Goal: Understand process/instructions: Learn how to perform a task or action

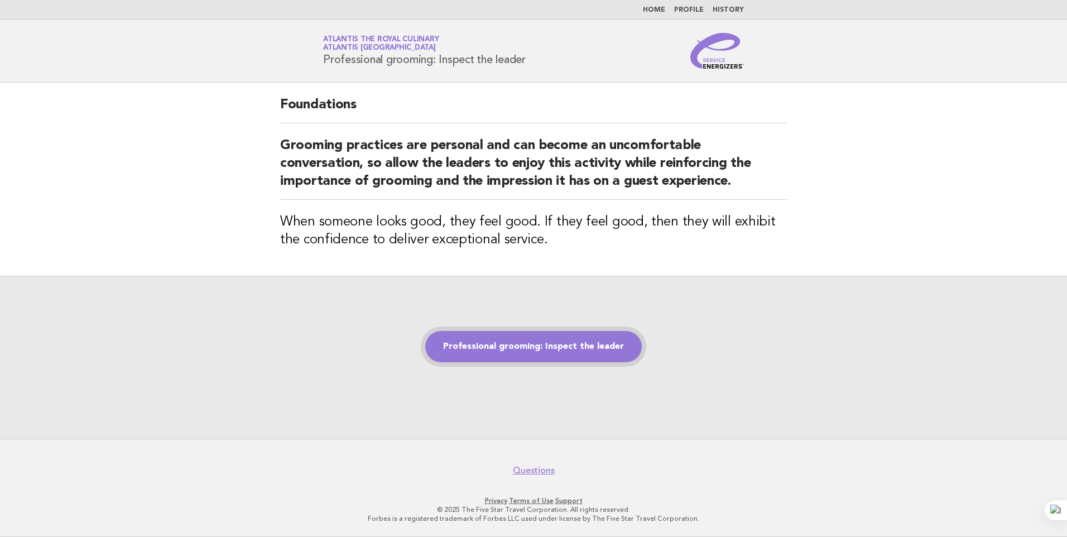
drag, startPoint x: 559, startPoint y: 347, endPoint x: 628, endPoint y: 346, distance: 68.7
click at [559, 346] on link "Professional grooming: Inspect the leader" at bounding box center [533, 346] width 217 height 31
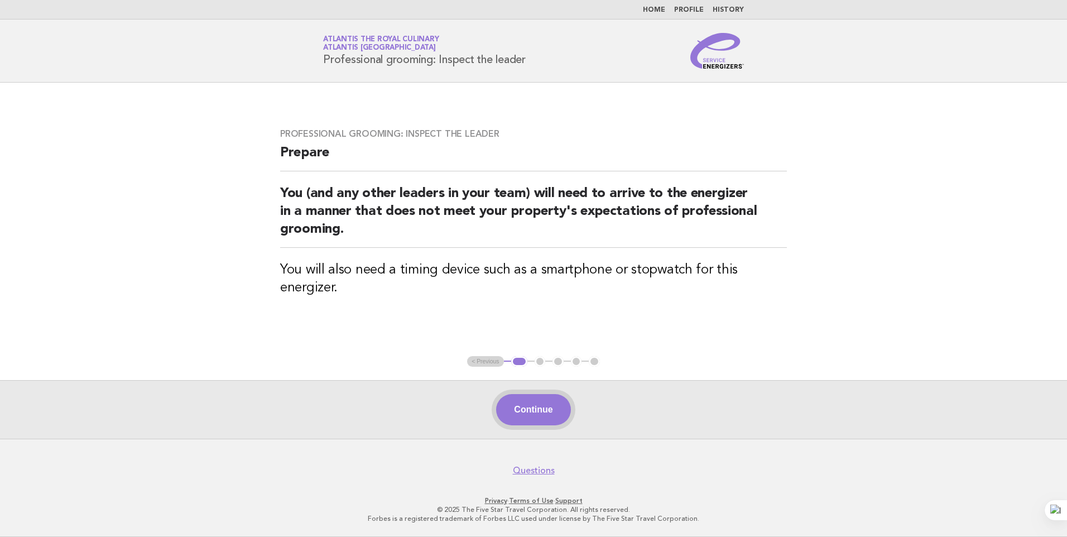
click at [552, 416] on button "Continue" at bounding box center [533, 409] width 74 height 31
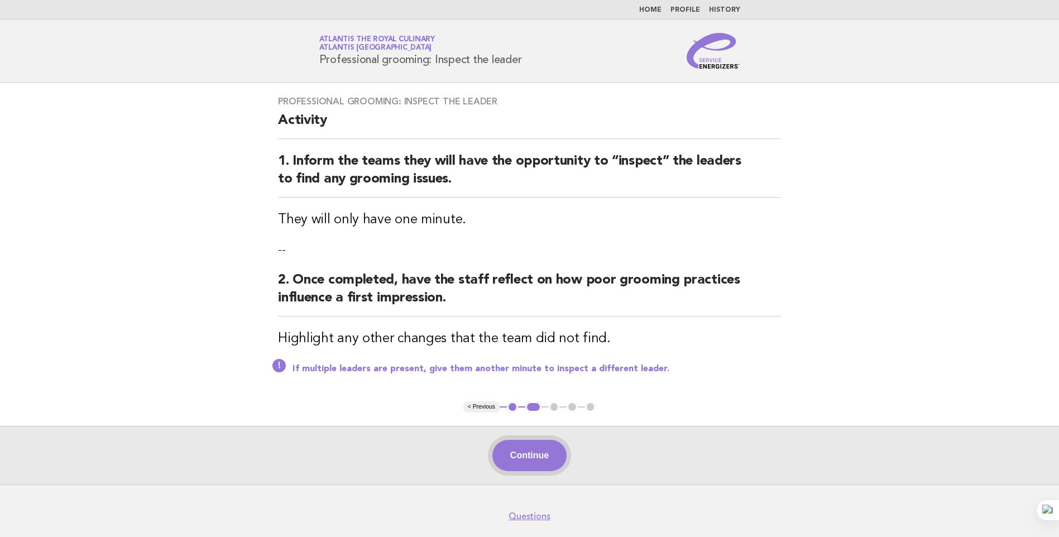
click at [531, 457] on button "Continue" at bounding box center [529, 455] width 74 height 31
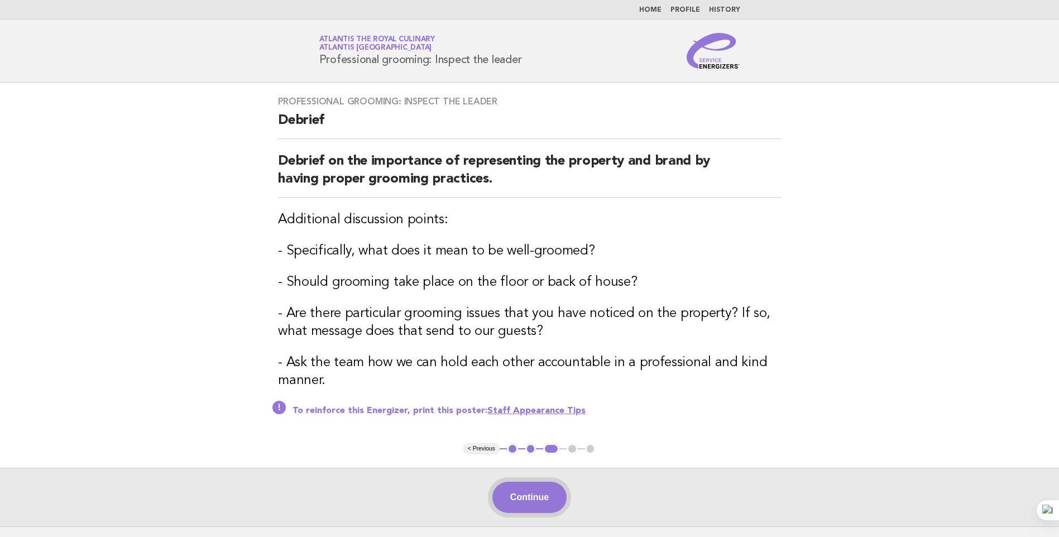
click at [539, 495] on button "Continue" at bounding box center [529, 497] width 74 height 31
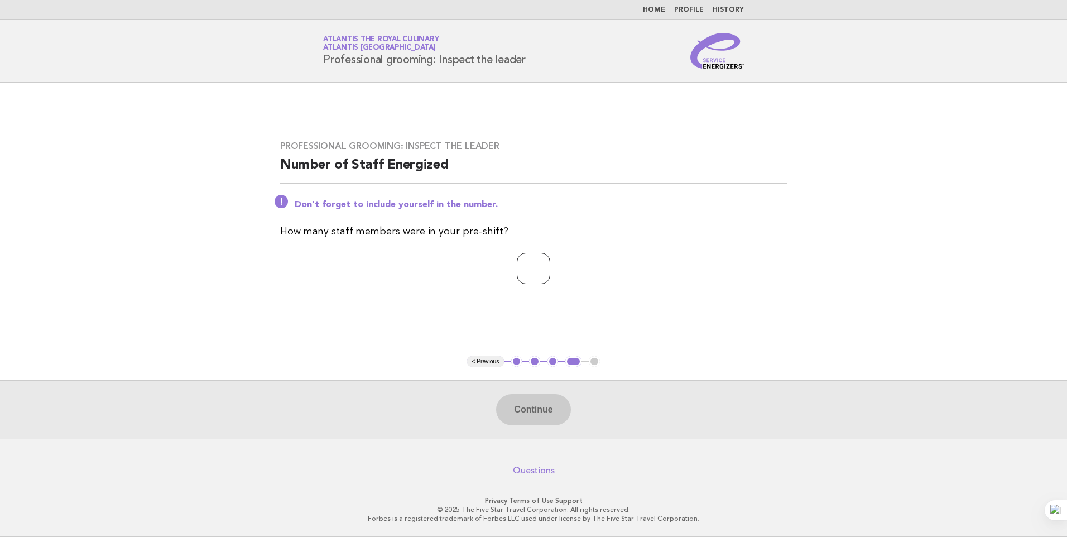
click at [525, 264] on input "number" at bounding box center [533, 268] width 33 height 31
type input "**"
click at [526, 416] on button "Continue" at bounding box center [533, 409] width 74 height 31
